Goal: Information Seeking & Learning: Learn about a topic

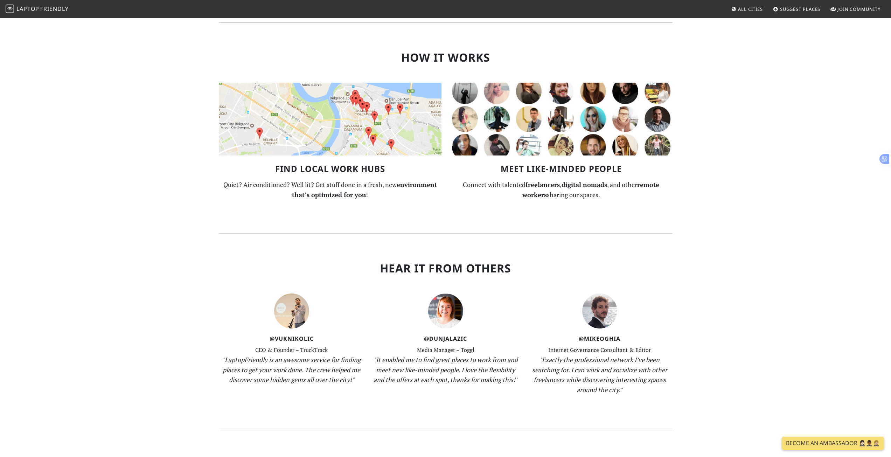
scroll to position [630, 0]
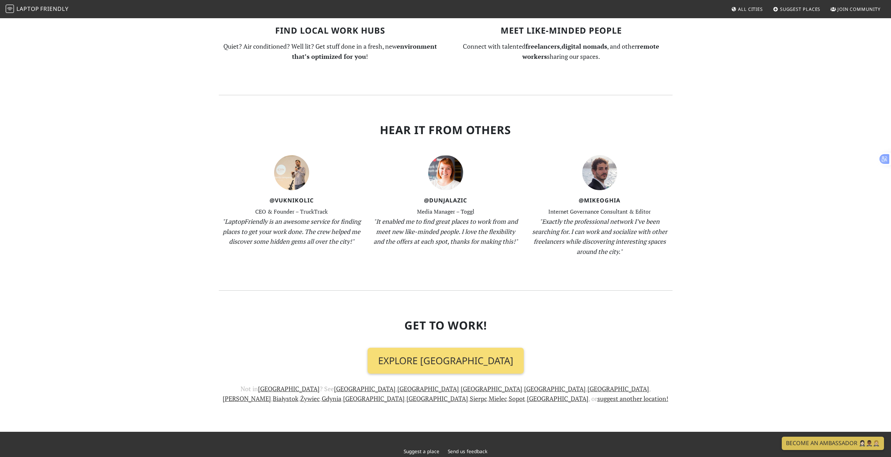
click at [754, 8] on span "All Cities" at bounding box center [750, 9] width 25 height 6
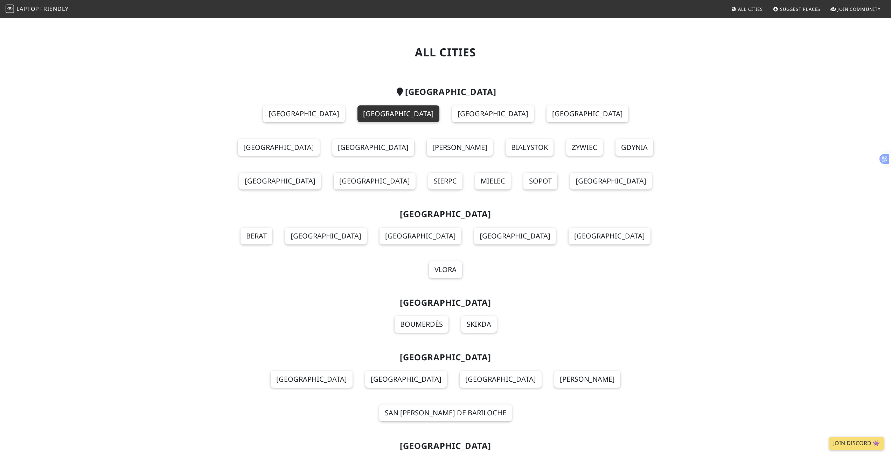
click at [357, 111] on link "Kraków" at bounding box center [398, 113] width 82 height 17
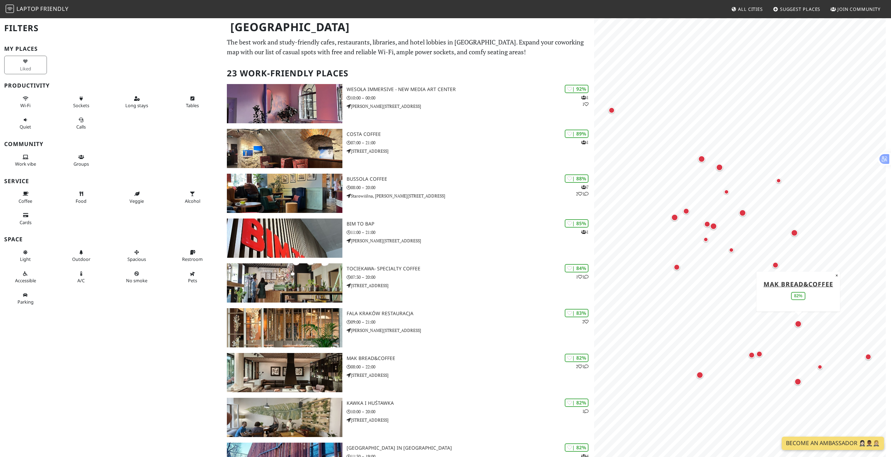
click at [796, 325] on div "Map marker" at bounding box center [797, 323] width 7 height 7
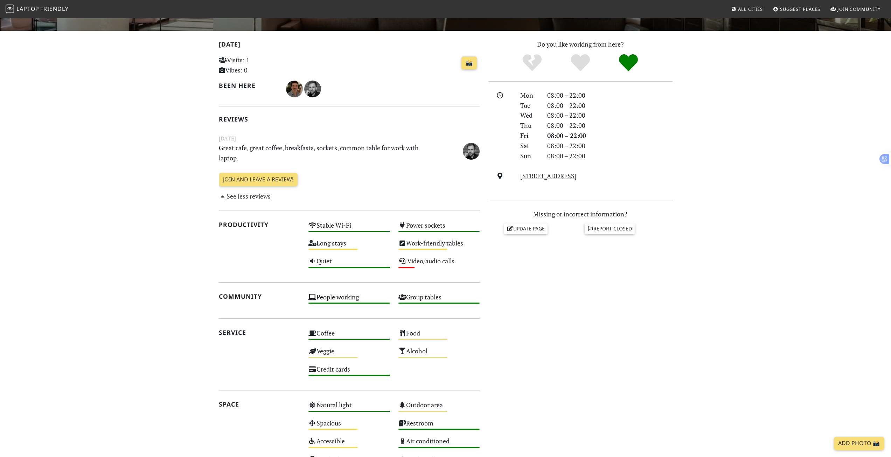
scroll to position [140, 0]
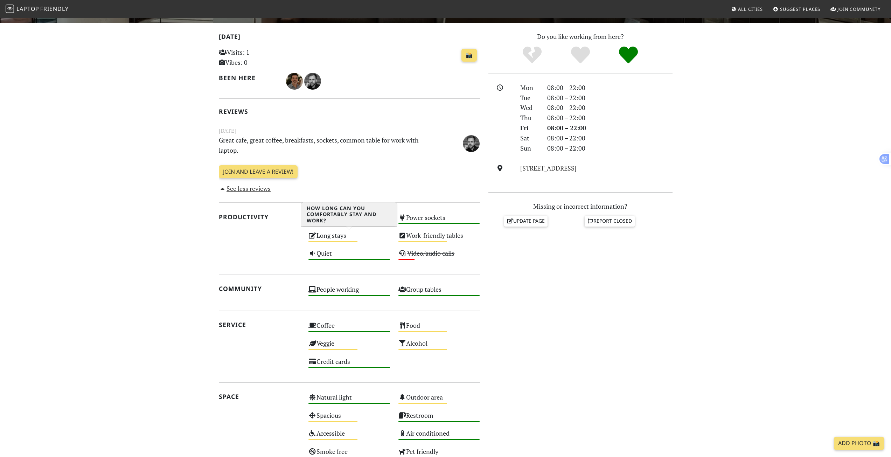
click at [363, 236] on div "Long stays Medium" at bounding box center [349, 239] width 90 height 18
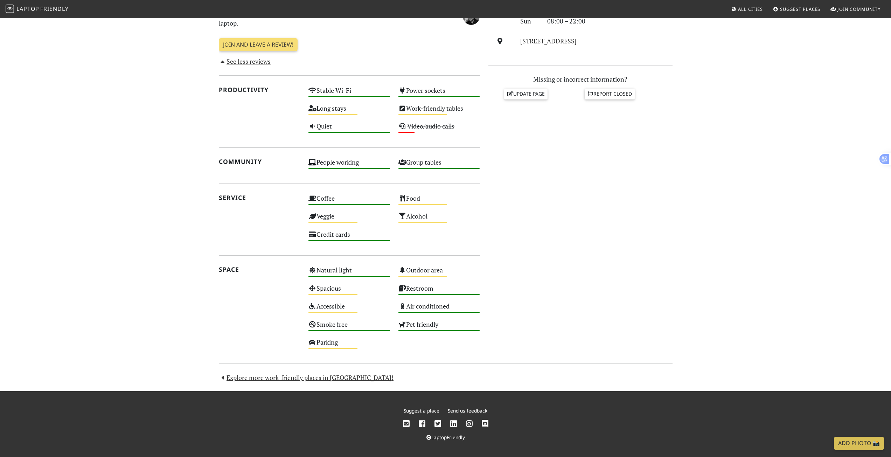
scroll to position [232, 0]
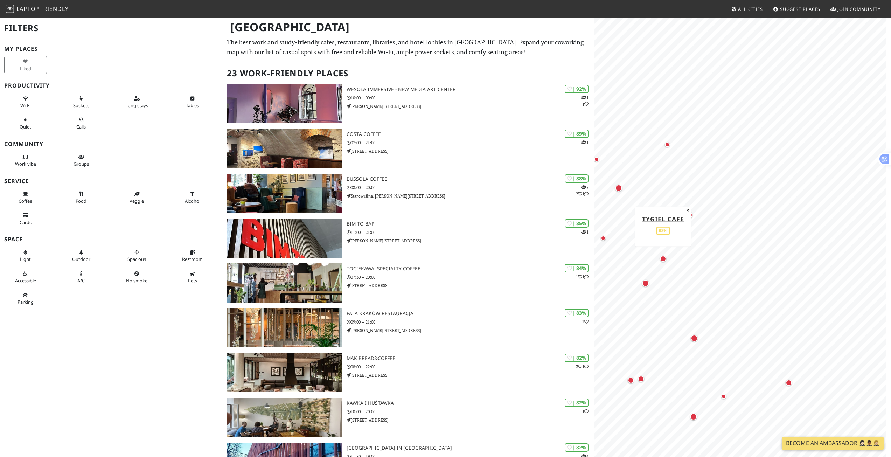
click at [659, 257] on div "Map marker" at bounding box center [662, 258] width 9 height 9
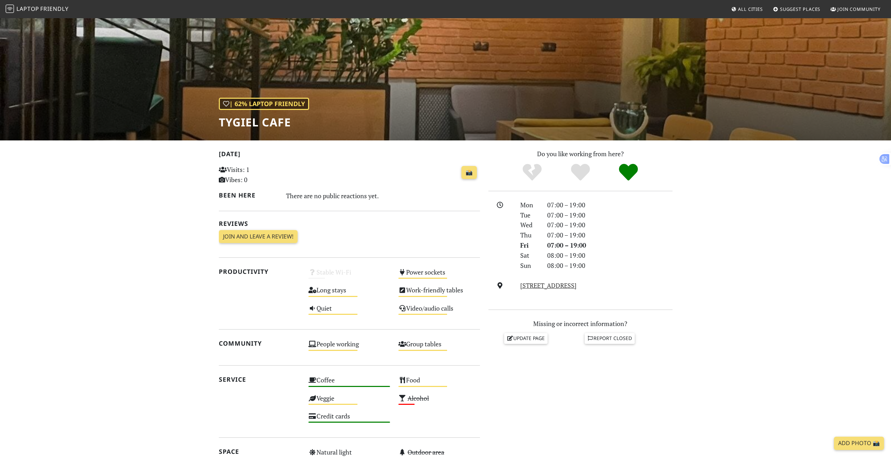
scroll to position [35, 0]
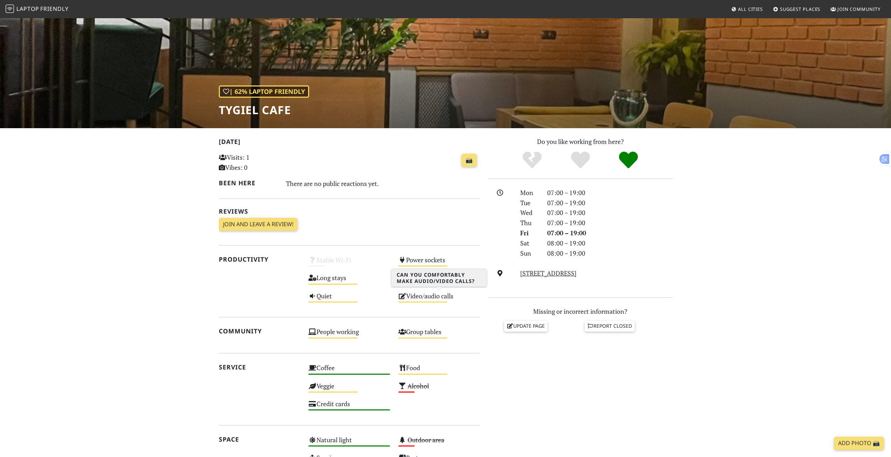
click at [418, 294] on div "Video/audio calls Medium" at bounding box center [439, 299] width 90 height 18
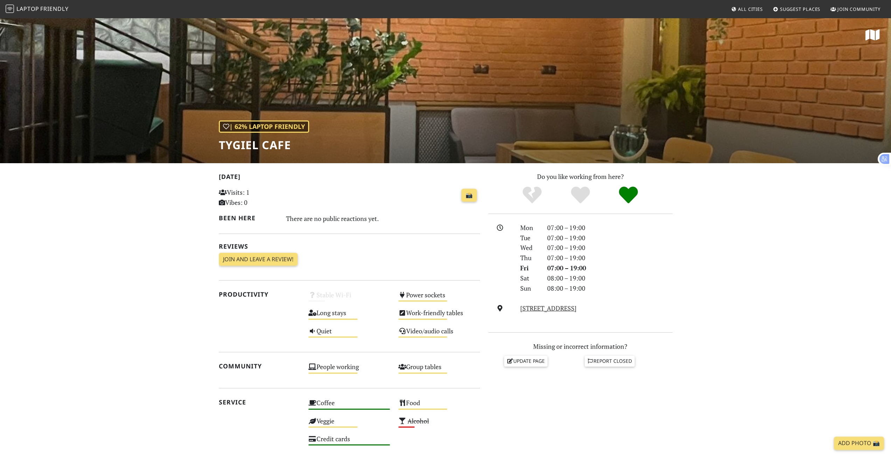
scroll to position [35, 0]
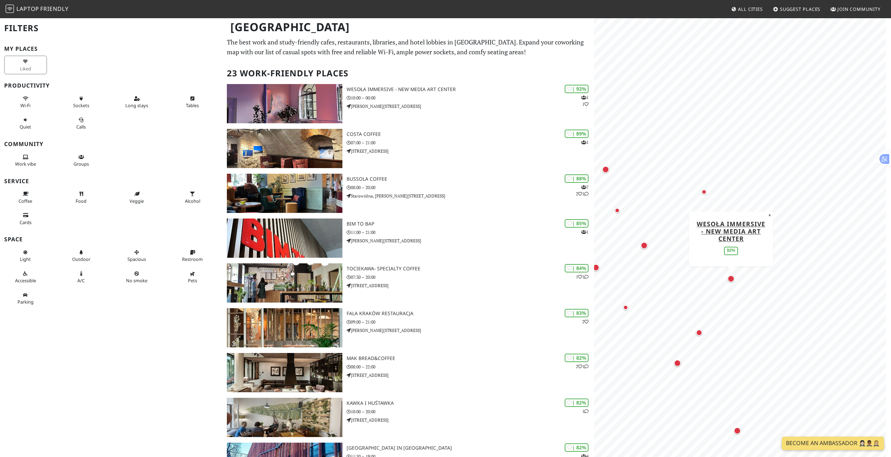
click at [733, 281] on div "Map marker" at bounding box center [730, 278] width 7 height 7
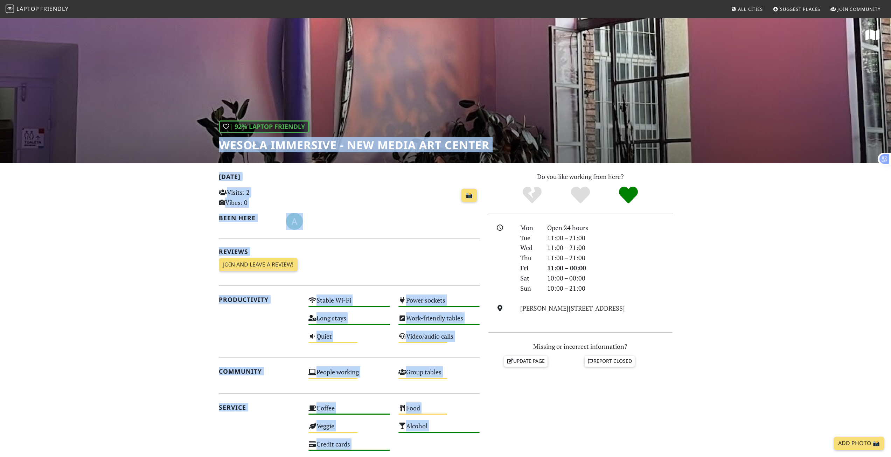
drag, startPoint x: 205, startPoint y: 147, endPoint x: 502, endPoint y: 163, distance: 298.2
click at [502, 163] on div "| 92% Laptop Friendly Wesoła Immersive - New Media Art Center [DATE] Visits: 2 …" at bounding box center [445, 308] width 891 height 583
click at [513, 142] on div "| 92% Laptop Friendly Wesoła Immersive - New Media Art Center" at bounding box center [445, 90] width 891 height 146
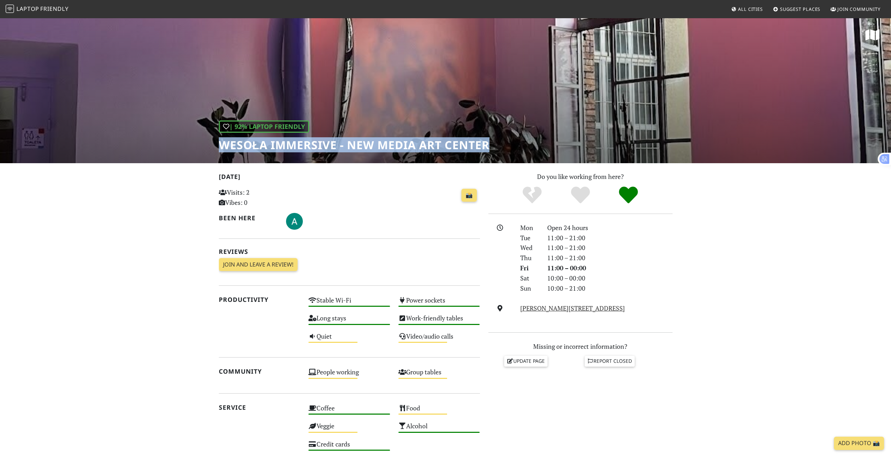
drag, startPoint x: 513, startPoint y: 142, endPoint x: 211, endPoint y: 145, distance: 302.0
click at [211, 145] on div "| 92% Laptop Friendly Wesoła Immersive - New Media Art Center" at bounding box center [445, 90] width 891 height 146
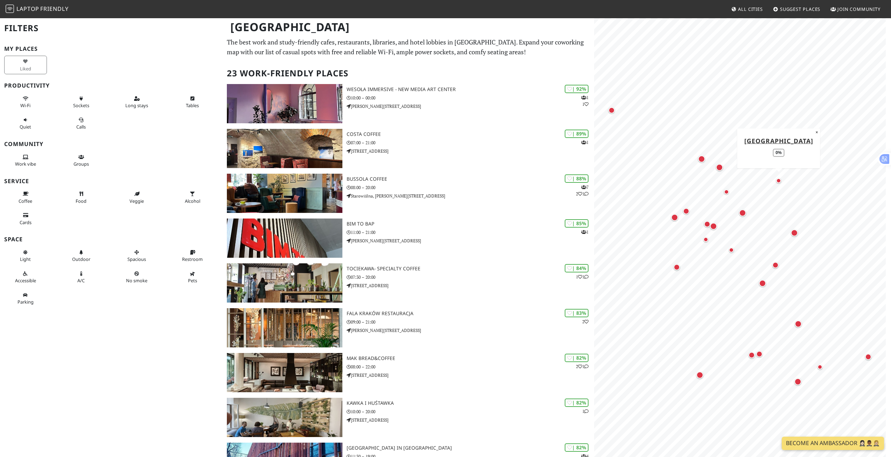
click at [778, 180] on div "Map marker" at bounding box center [778, 180] width 5 height 5
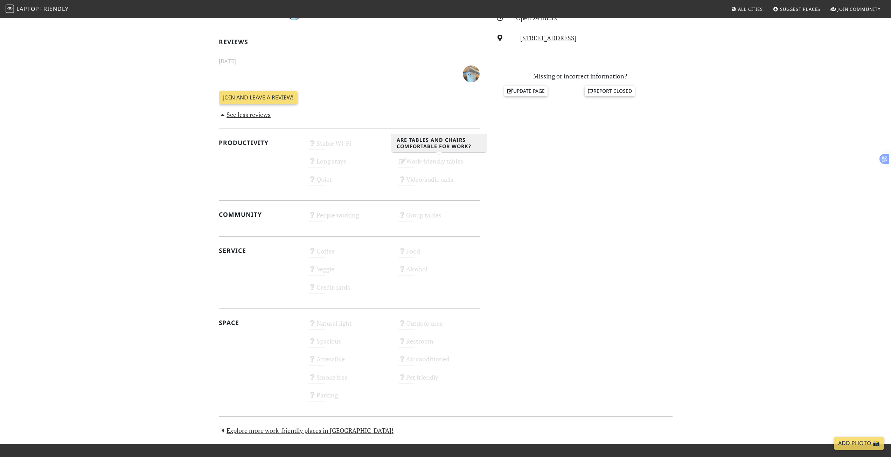
scroll to position [210, 0]
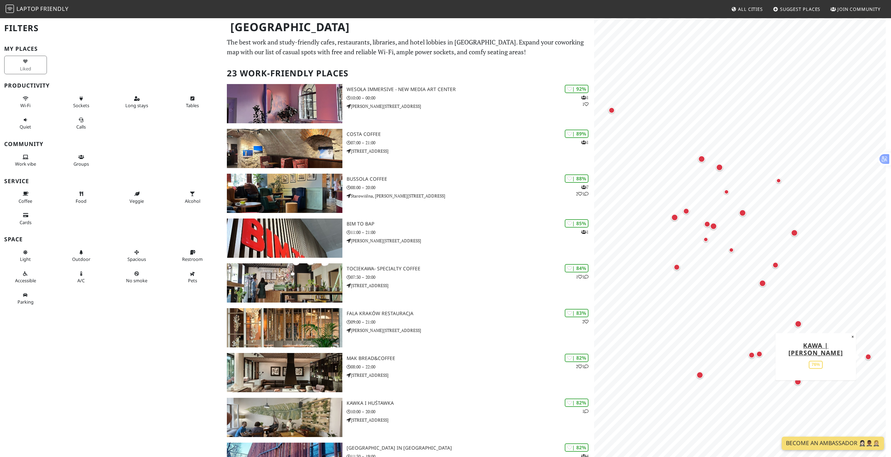
click at [868, 358] on div "Map marker" at bounding box center [868, 356] width 6 height 6
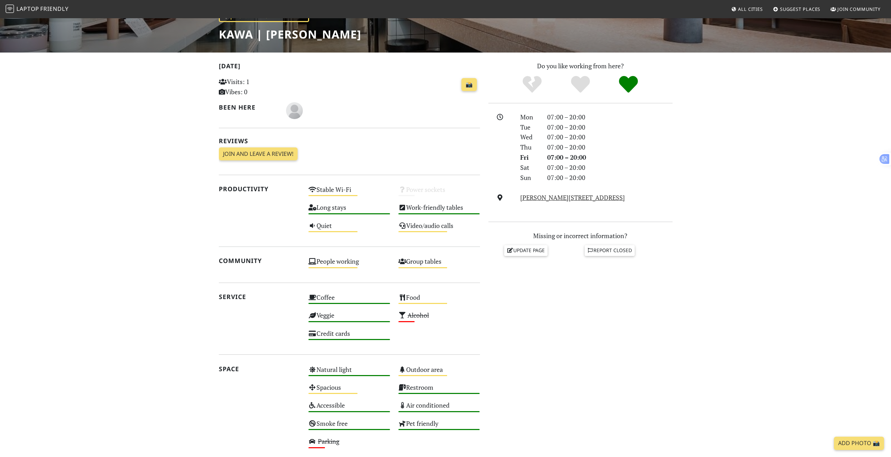
scroll to position [210, 0]
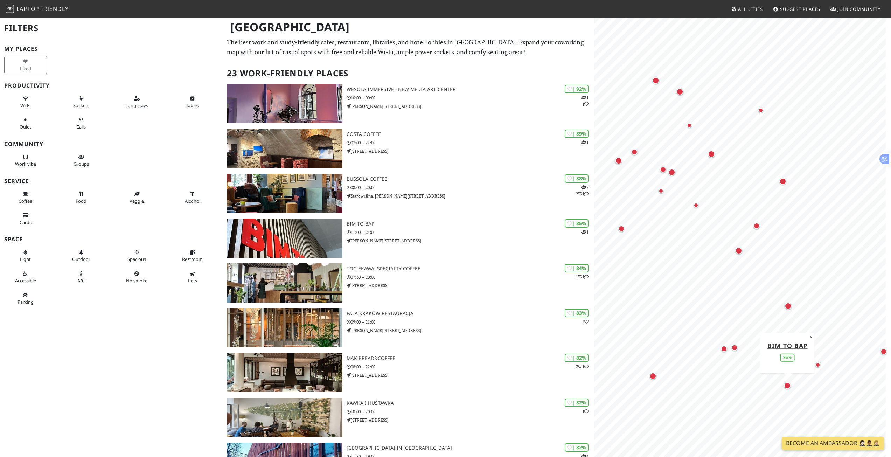
click at [786, 383] on div "Map marker" at bounding box center [786, 385] width 7 height 7
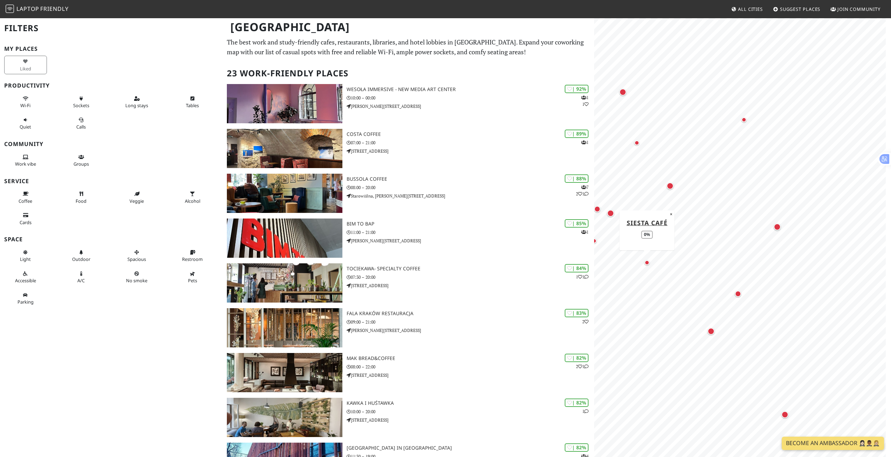
click at [646, 266] on div "Map marker" at bounding box center [646, 262] width 8 height 8
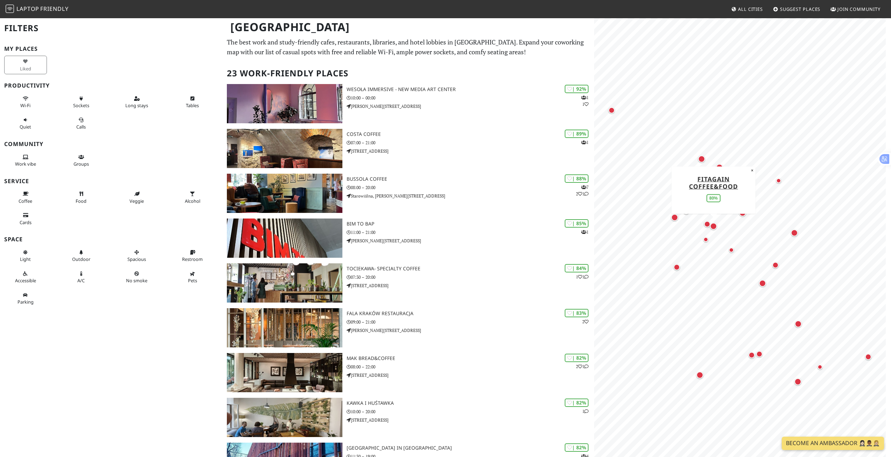
click at [710, 226] on div "Map marker" at bounding box center [713, 226] width 7 height 7
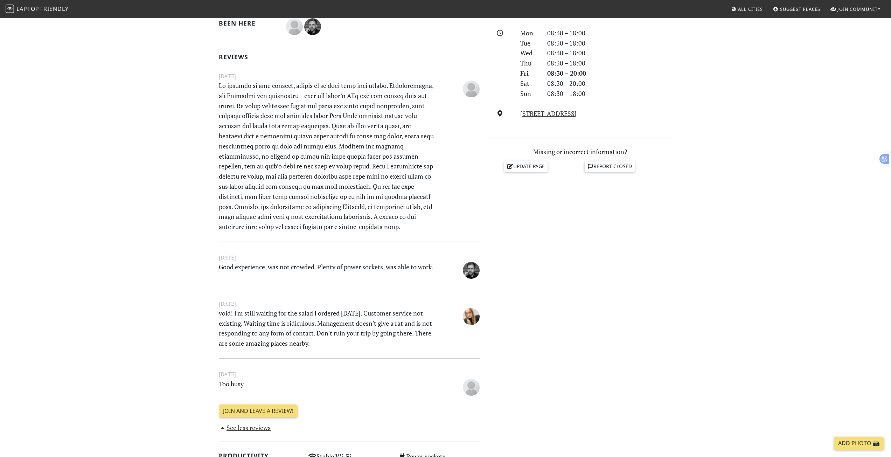
scroll to position [210, 0]
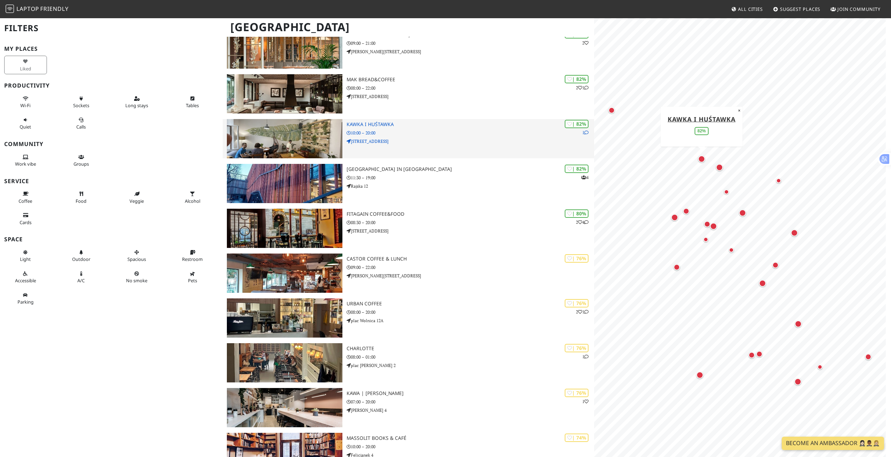
scroll to position [280, 0]
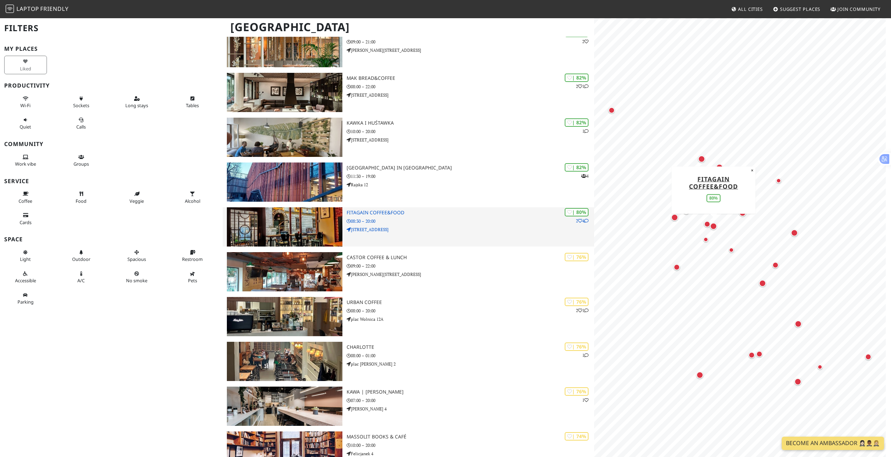
click at [384, 214] on h3 "Fitagain Coffee&Food" at bounding box center [469, 213] width 247 height 6
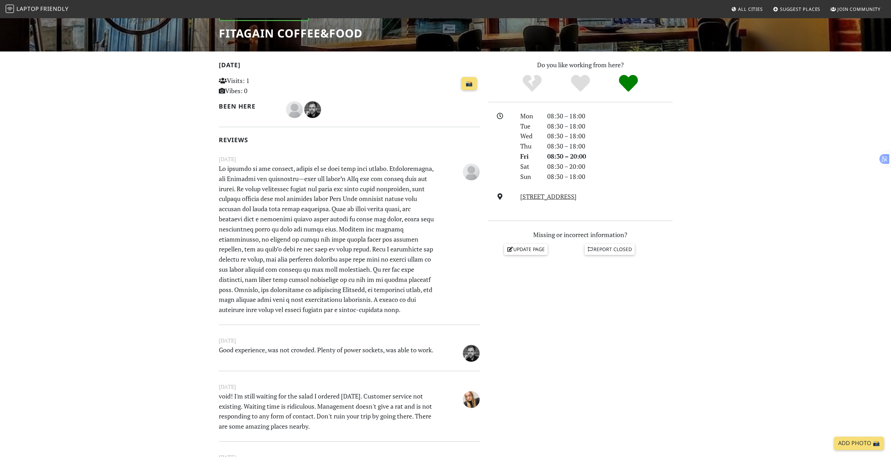
scroll to position [105, 0]
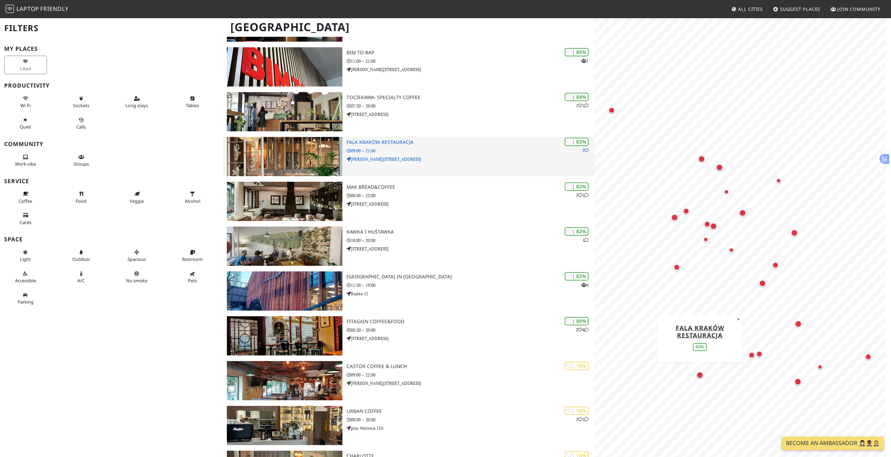
scroll to position [210, 0]
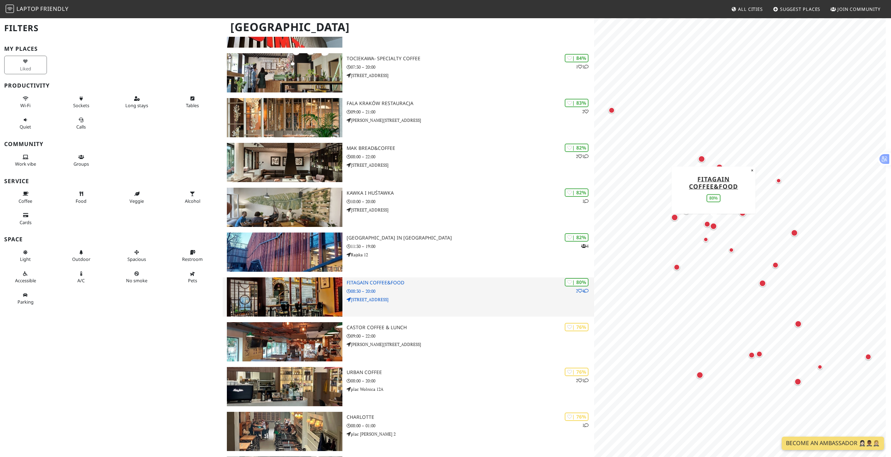
click at [420, 289] on p "08:30 – 20:00" at bounding box center [469, 291] width 247 height 7
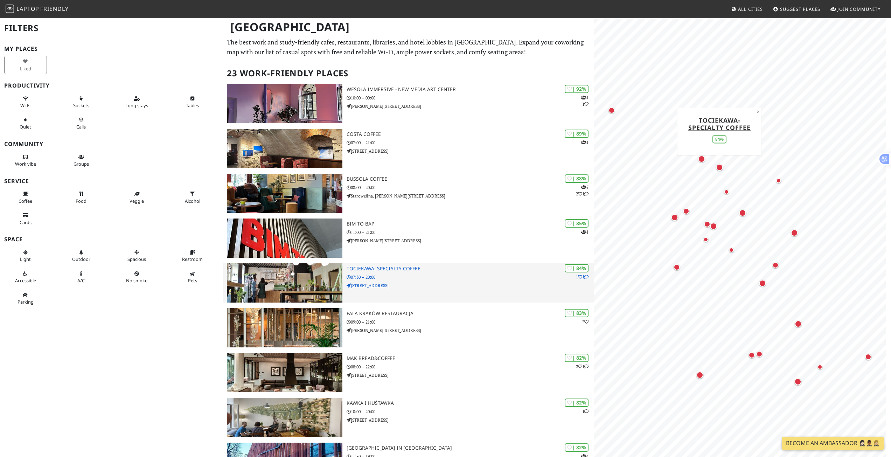
click at [403, 274] on p "07:30 – 20:00" at bounding box center [469, 277] width 247 height 7
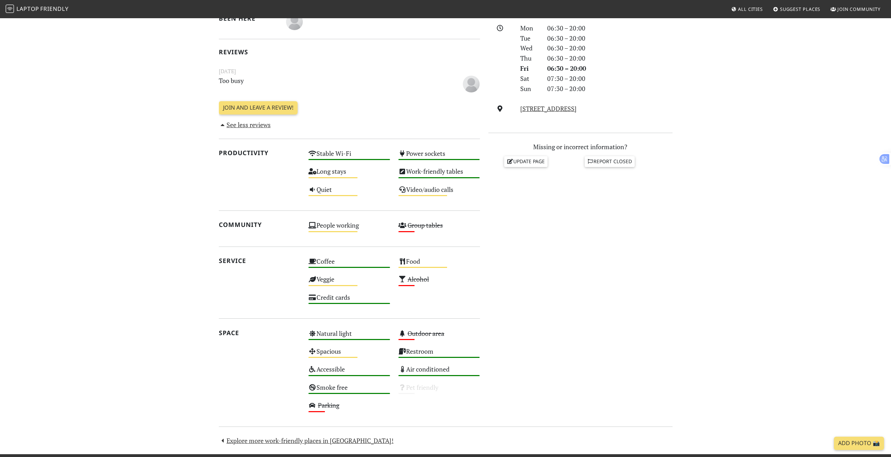
scroll to position [140, 0]
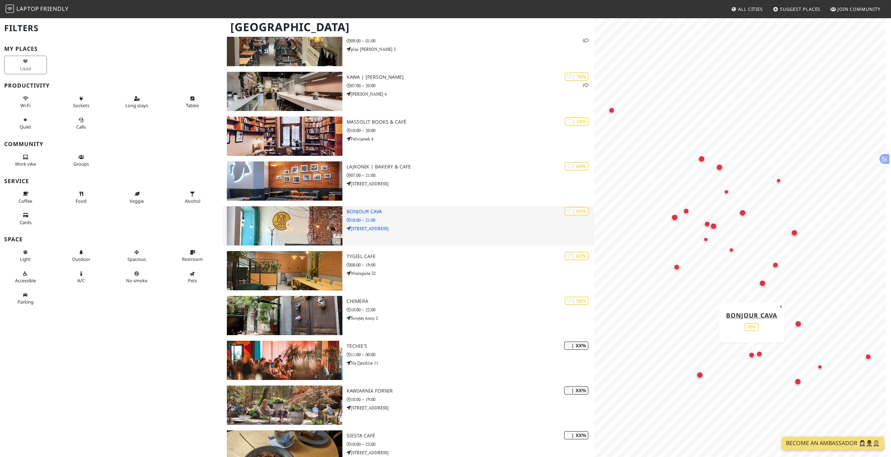
scroll to position [595, 0]
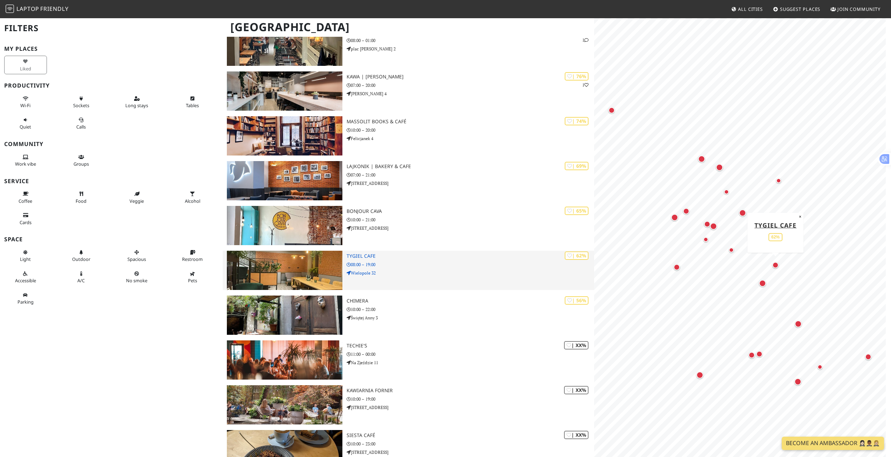
click at [357, 255] on h3 "Tygiel Cafe" at bounding box center [469, 256] width 247 height 6
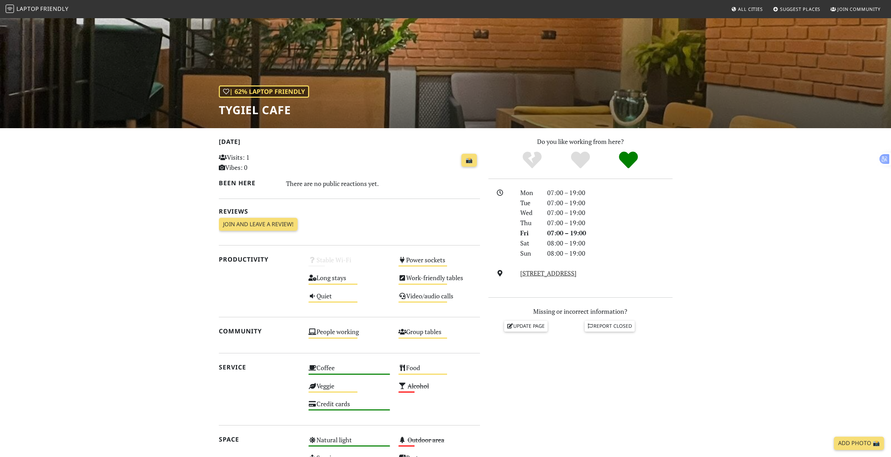
scroll to position [204, 0]
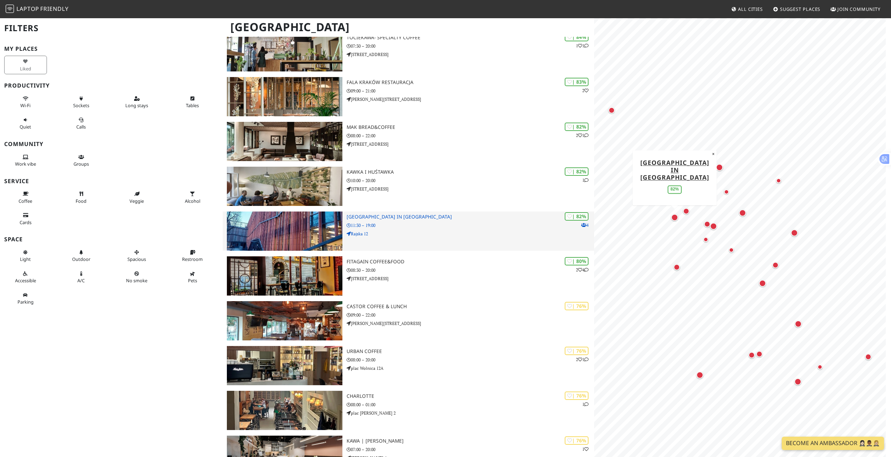
scroll to position [245, 0]
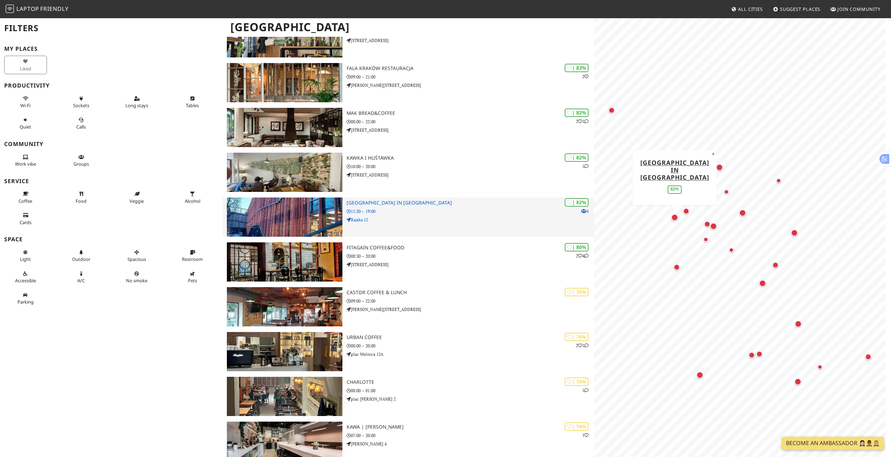
click at [421, 205] on h3 "Arteteka Regional Public Library in Krakow" at bounding box center [469, 203] width 247 height 6
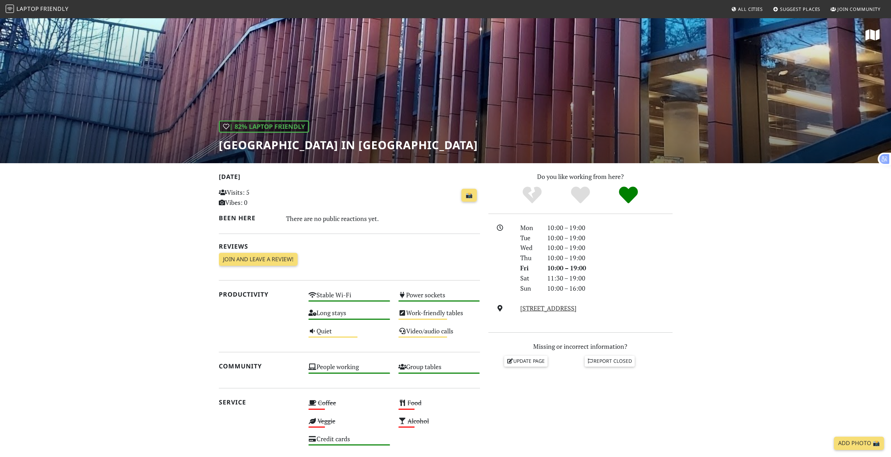
drag, startPoint x: 211, startPoint y: 146, endPoint x: 515, endPoint y: 147, distance: 303.7
click at [515, 147] on div "| 82% Laptop Friendly Arteteka Regional Public Library in Krakow" at bounding box center [445, 90] width 891 height 146
copy h1 "[GEOGRAPHIC_DATA] in [GEOGRAPHIC_DATA]"
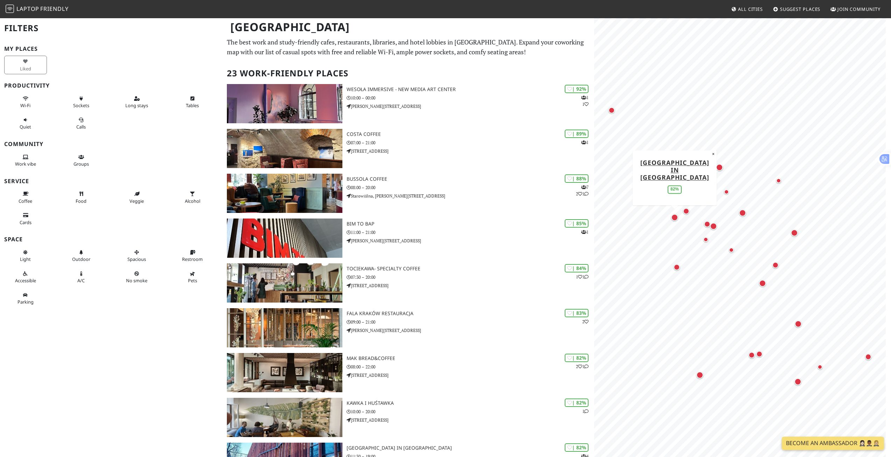
click at [671, 213] on div "Map marker" at bounding box center [674, 217] width 10 height 10
click at [674, 268] on div "Map marker" at bounding box center [676, 267] width 6 height 6
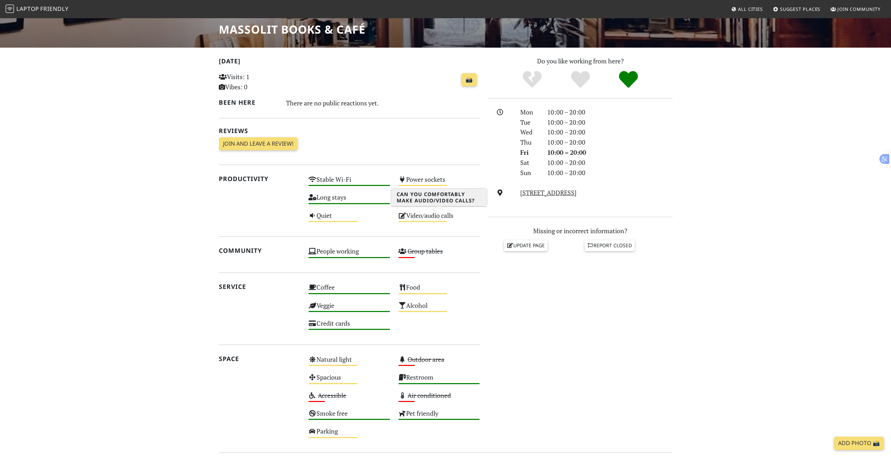
scroll to position [64, 0]
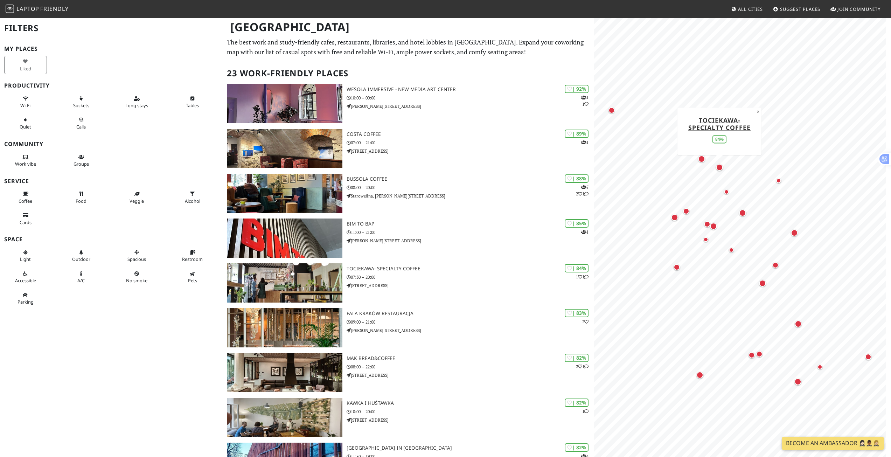
click at [715, 164] on div "Map marker" at bounding box center [719, 167] width 10 height 10
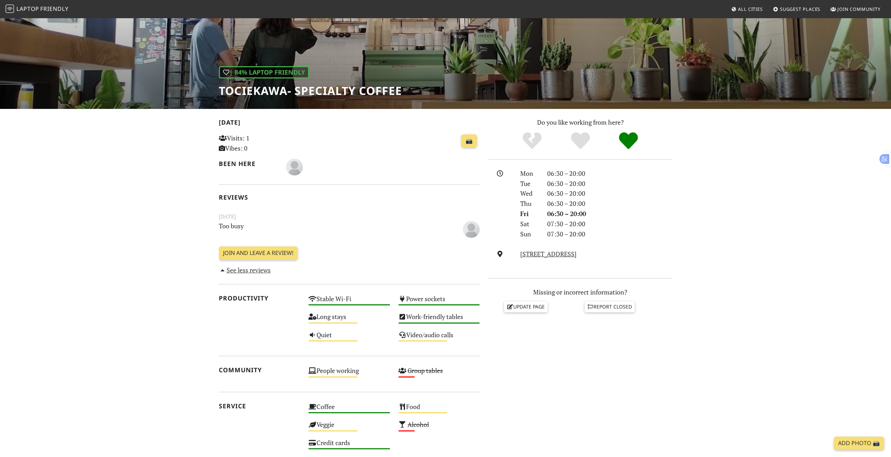
scroll to position [52, 0]
